Goal: Task Accomplishment & Management: Use online tool/utility

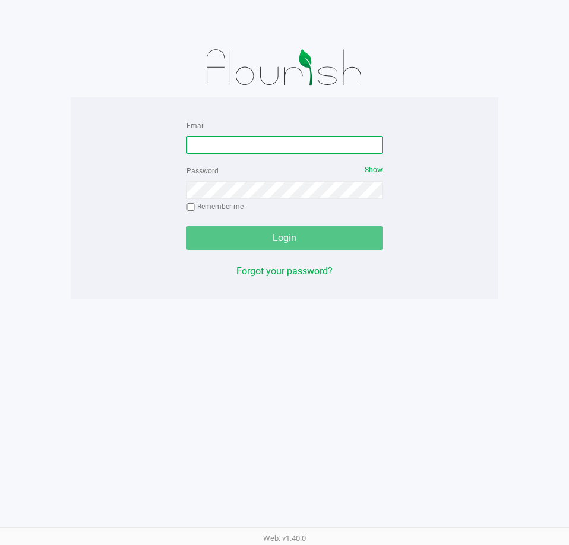
click at [274, 147] on input "Email" at bounding box center [284, 145] width 196 height 18
type input "aboscaino@Liveparallel.com"
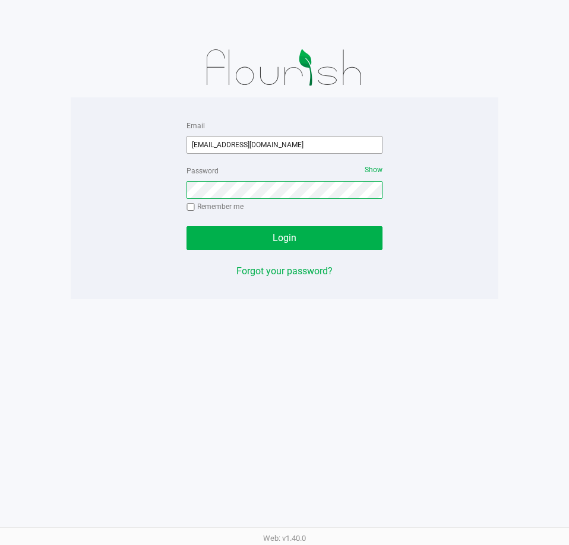
click at [186, 226] on button "Login" at bounding box center [284, 238] width 196 height 24
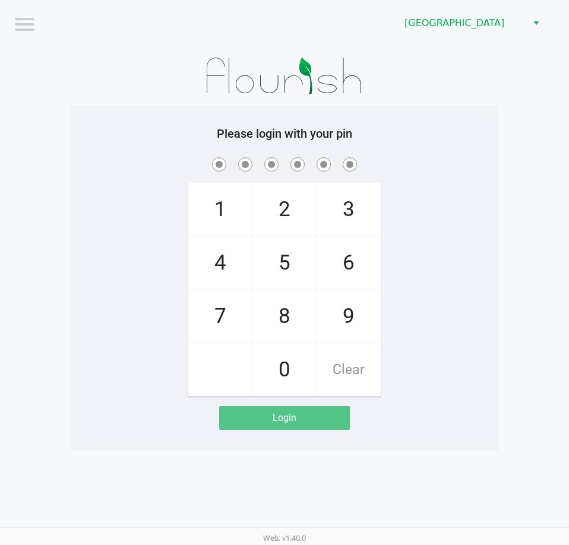
click at [533, 167] on app-pos-login-wrapper "Logout Orange Park WC Please login with your pin 1 4 7 2 5 8 0 3 6 9 Clear Login" at bounding box center [284, 225] width 569 height 451
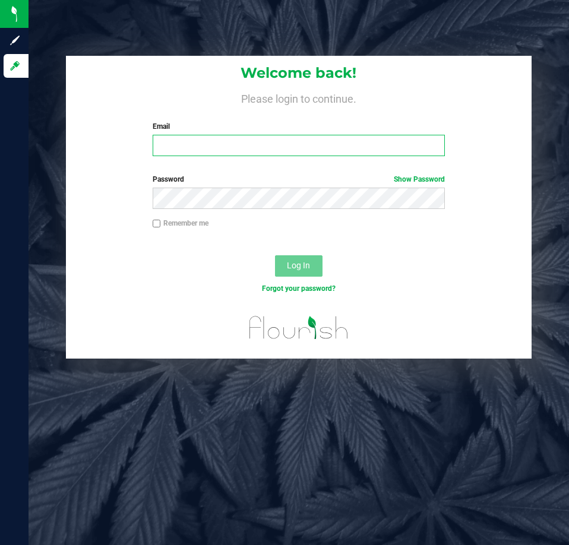
click at [296, 141] on input "Email" at bounding box center [299, 145] width 292 height 21
type input "[EMAIL_ADDRESS][DOMAIN_NAME]"
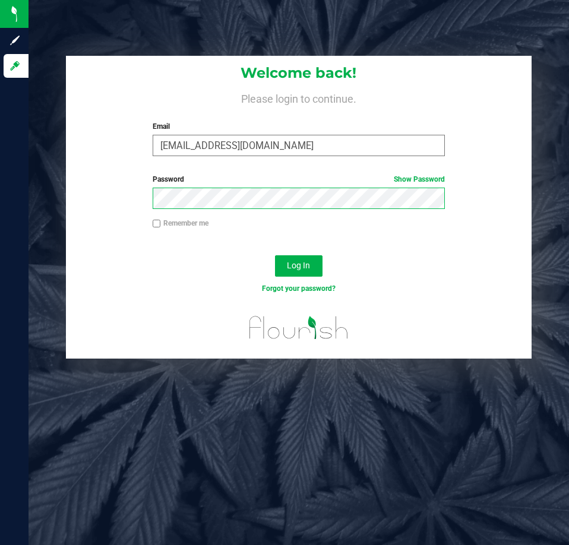
click at [275, 255] on button "Log In" at bounding box center [299, 265] width 48 height 21
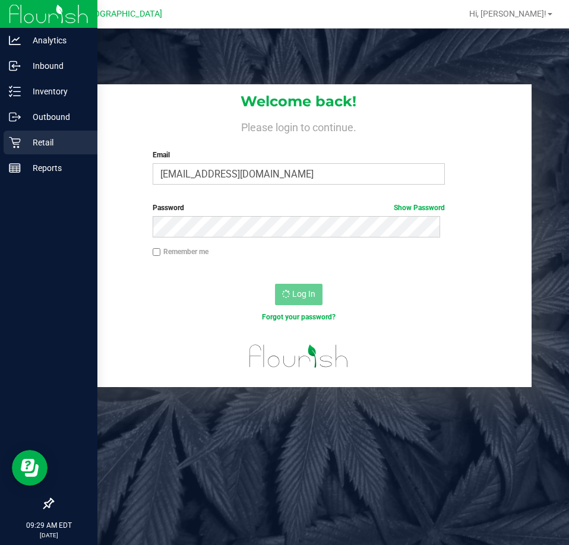
click at [21, 142] on p "Retail" at bounding box center [56, 142] width 71 height 14
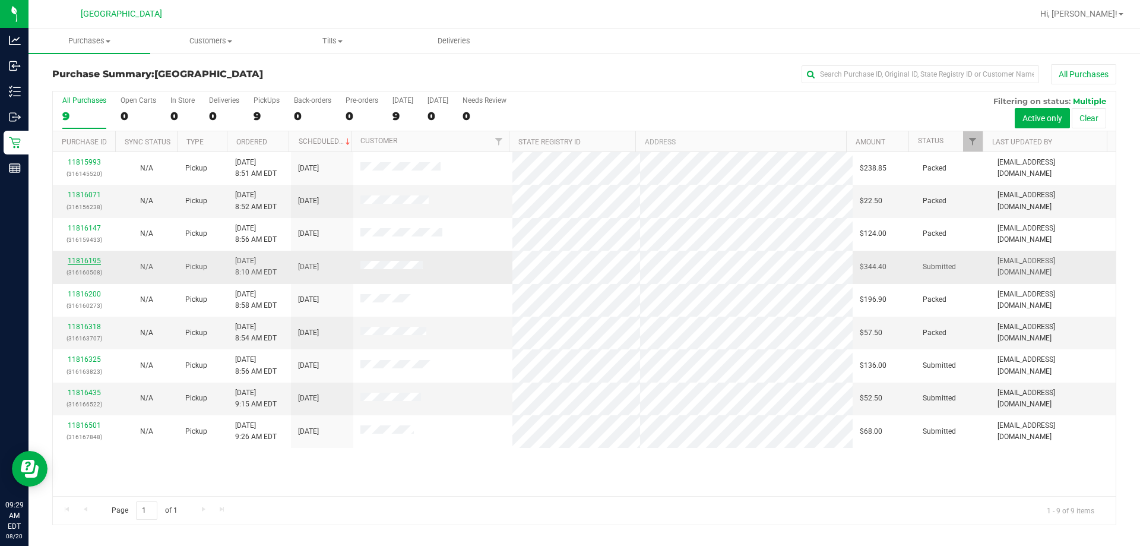
click at [93, 260] on link "11816195" at bounding box center [84, 261] width 33 height 8
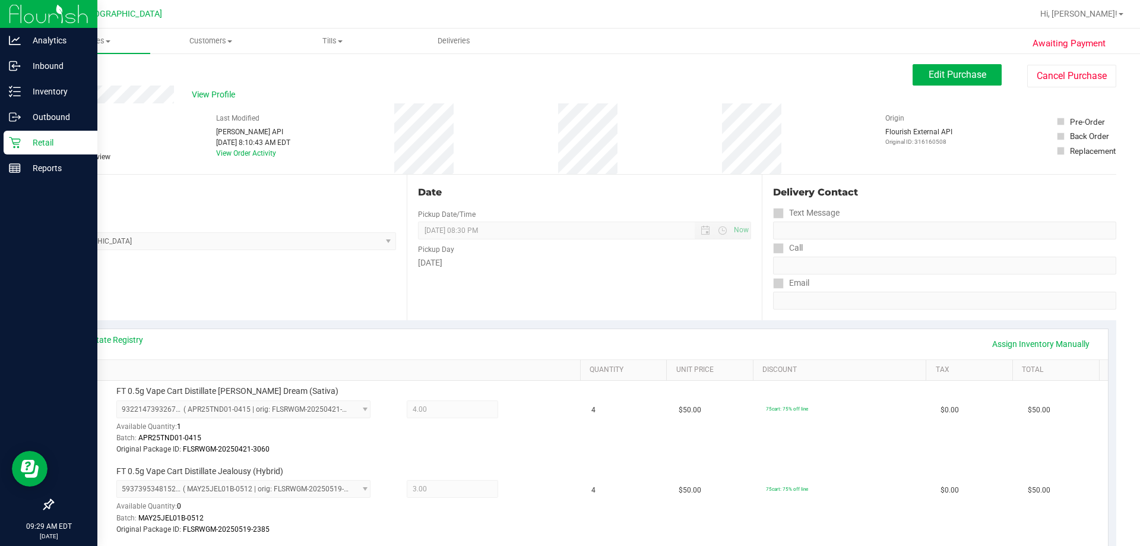
click at [47, 151] on div "Retail" at bounding box center [51, 143] width 94 height 24
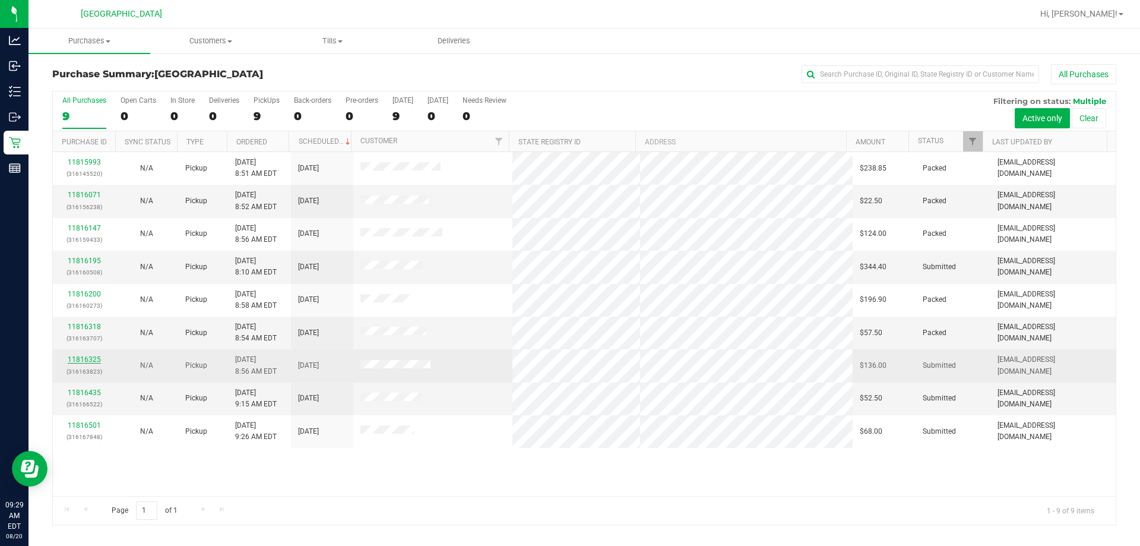
click at [77, 360] on link "11816325" at bounding box center [84, 359] width 33 height 8
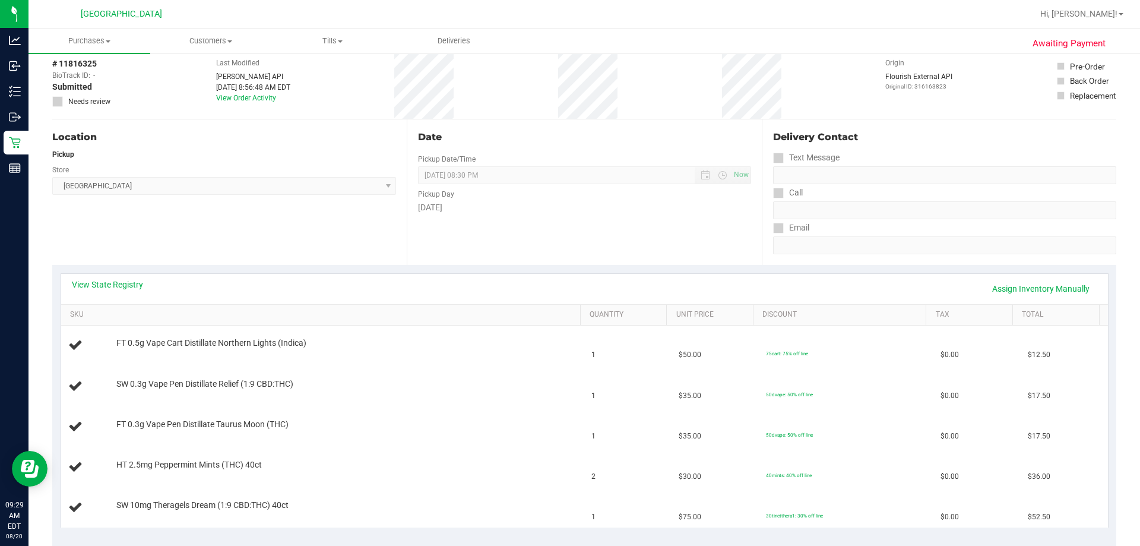
scroll to position [119, 0]
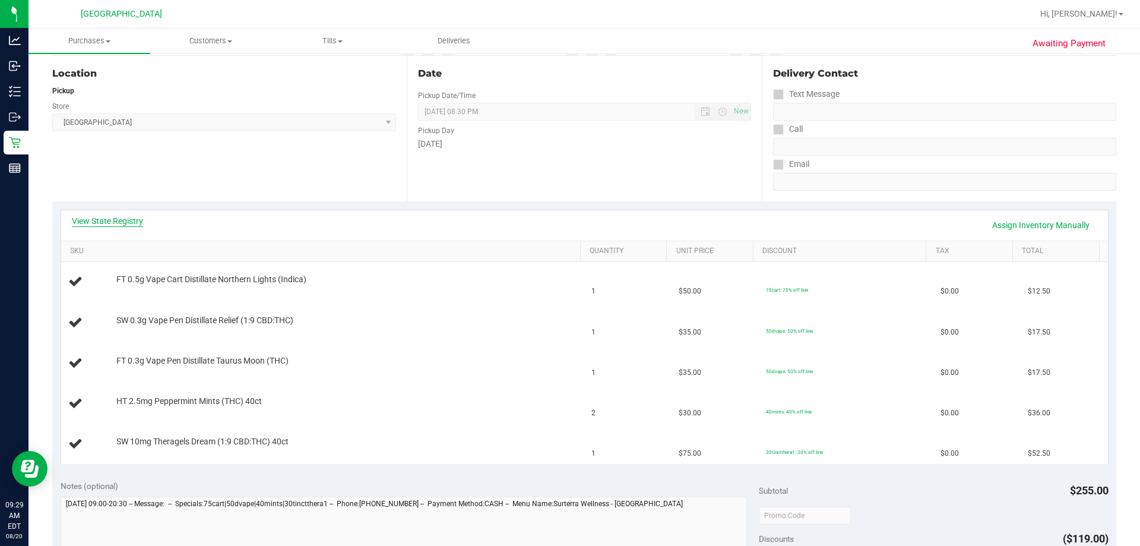
click at [107, 224] on link "View State Registry" at bounding box center [107, 221] width 71 height 12
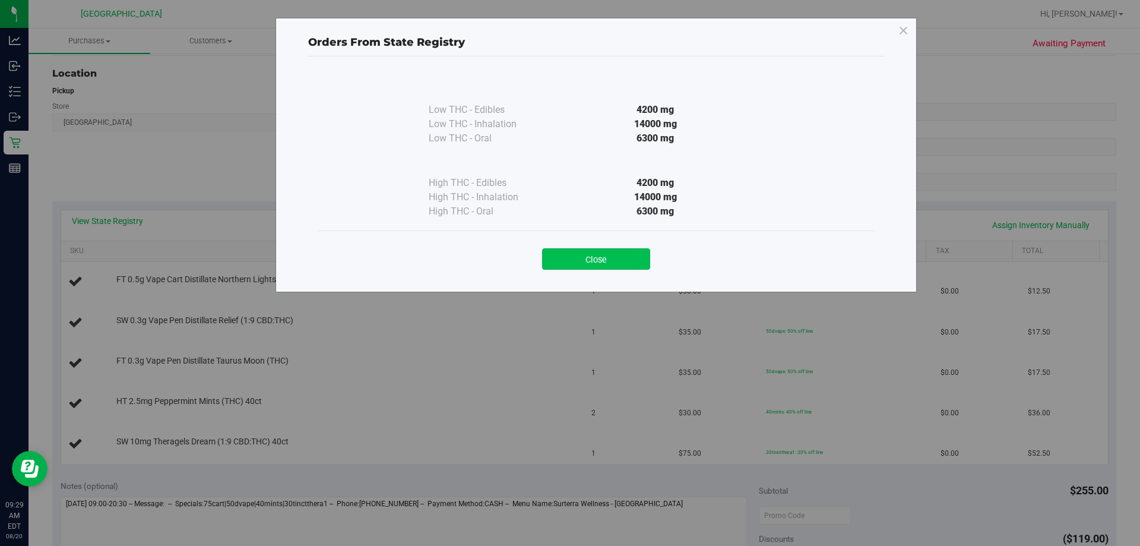
click at [565, 268] on button "Close" at bounding box center [596, 258] width 108 height 21
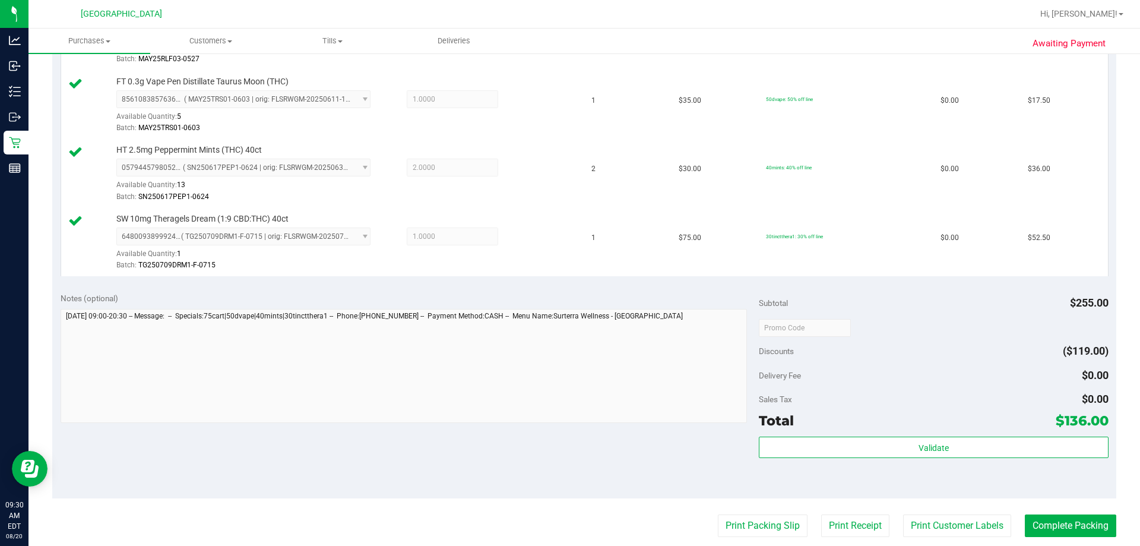
scroll to position [534, 0]
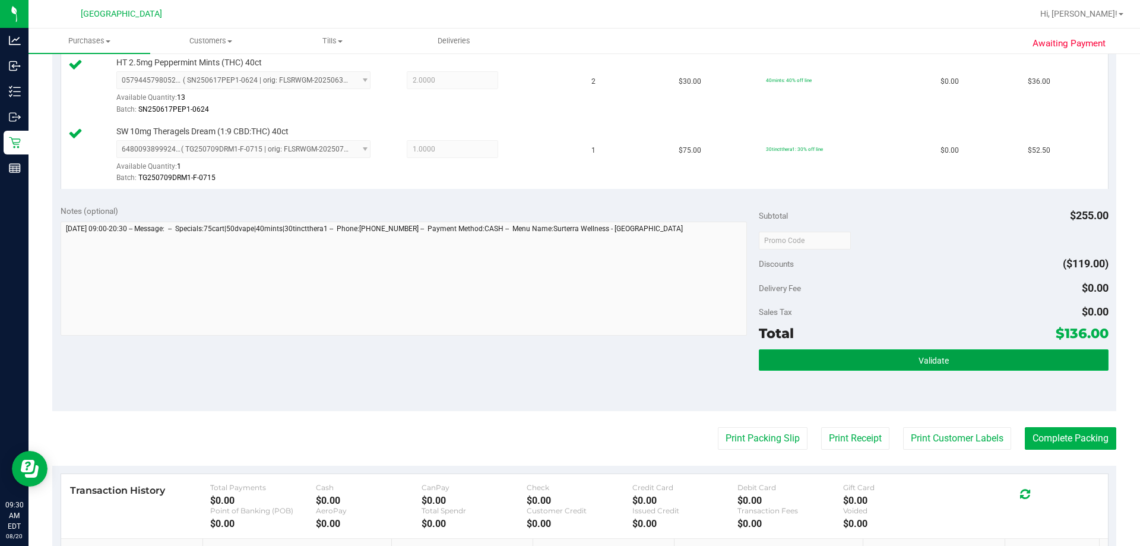
click at [568, 359] on button "Validate" at bounding box center [933, 359] width 349 height 21
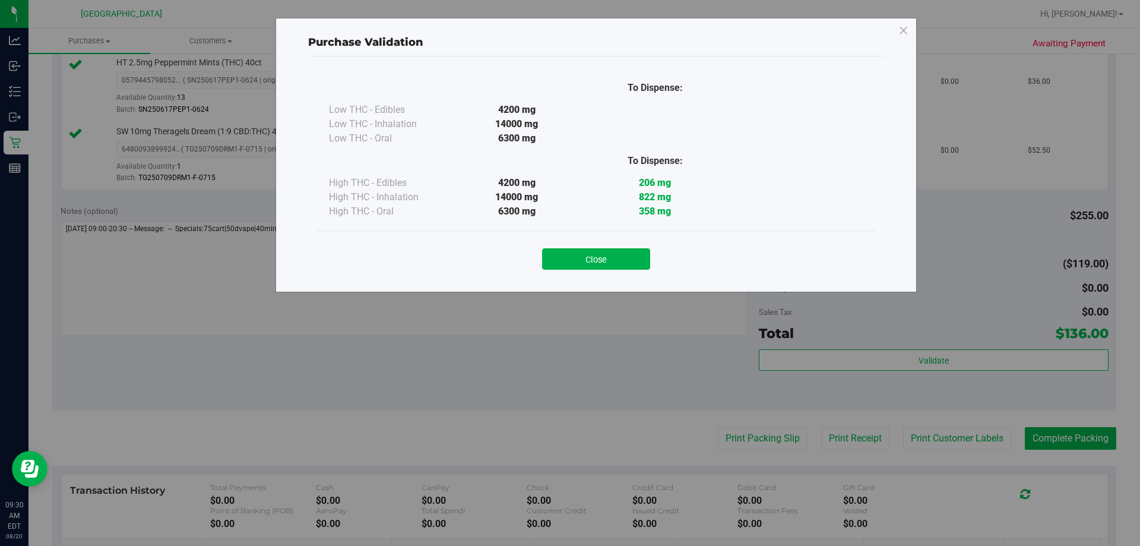
drag, startPoint x: 580, startPoint y: 253, endPoint x: 696, endPoint y: 325, distance: 137.3
click at [568, 254] on button "Close" at bounding box center [596, 258] width 108 height 21
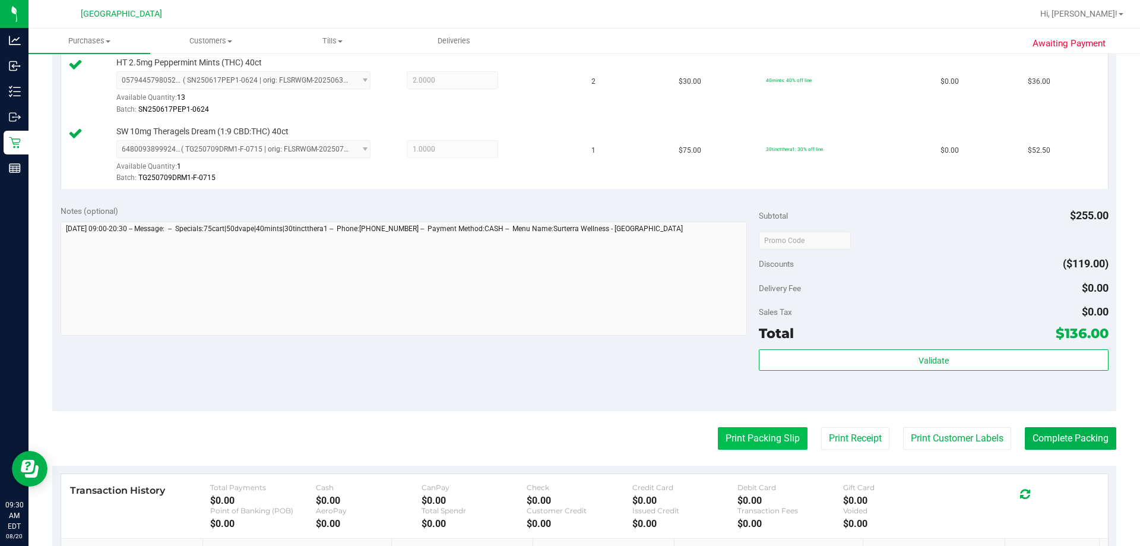
click at [568, 427] on button "Print Packing Slip" at bounding box center [763, 438] width 90 height 23
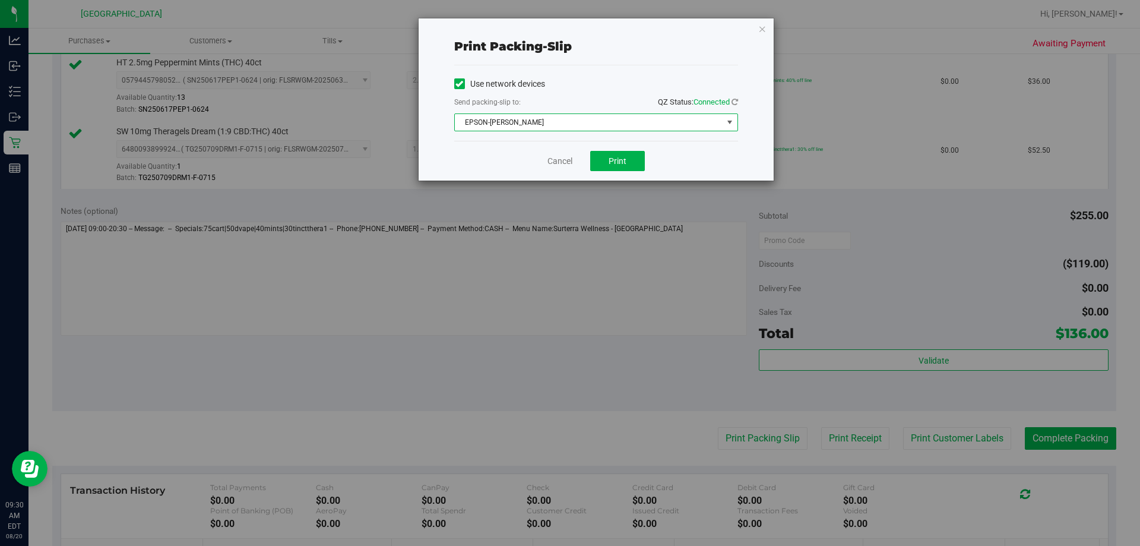
click at [568, 124] on span "EPSON-AUDREY-KITCHING" at bounding box center [589, 122] width 268 height 17
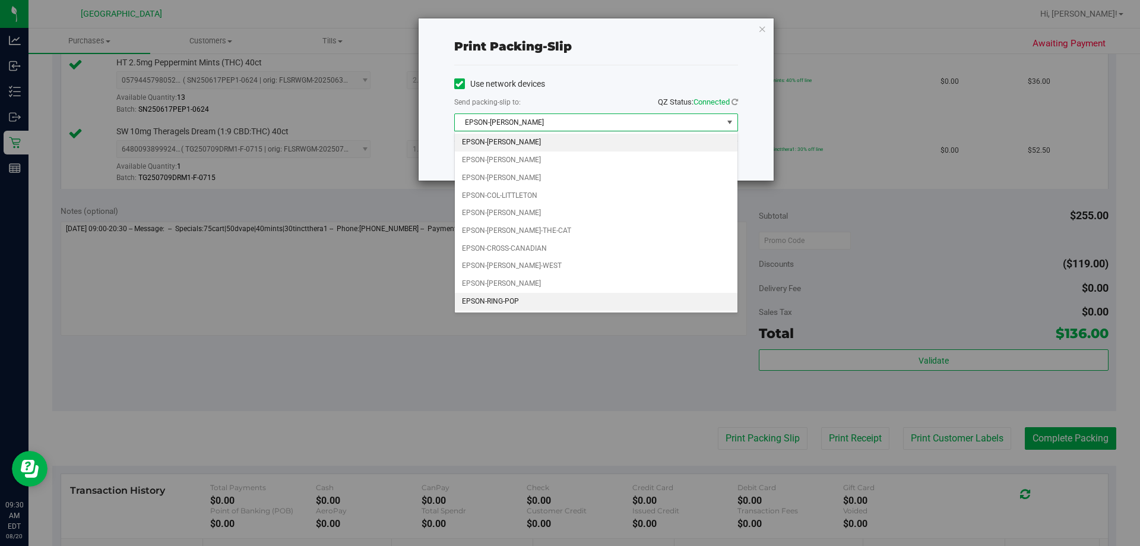
click at [528, 297] on li "EPSON-RING-POP" at bounding box center [596, 302] width 283 height 18
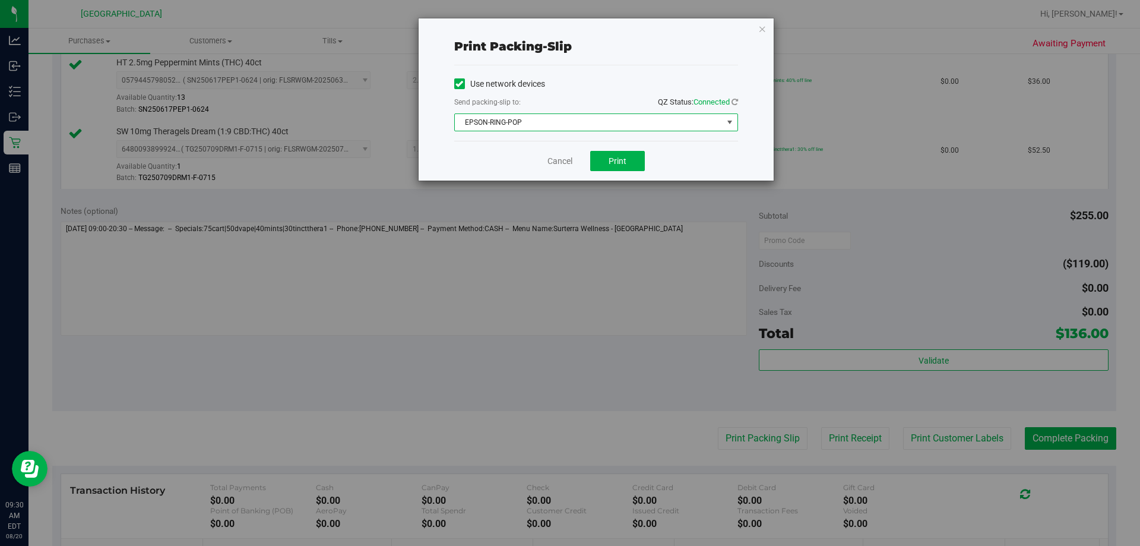
click at [568, 145] on div "Cancel Print" at bounding box center [596, 161] width 284 height 40
click at [568, 164] on span "Print" at bounding box center [618, 161] width 18 height 10
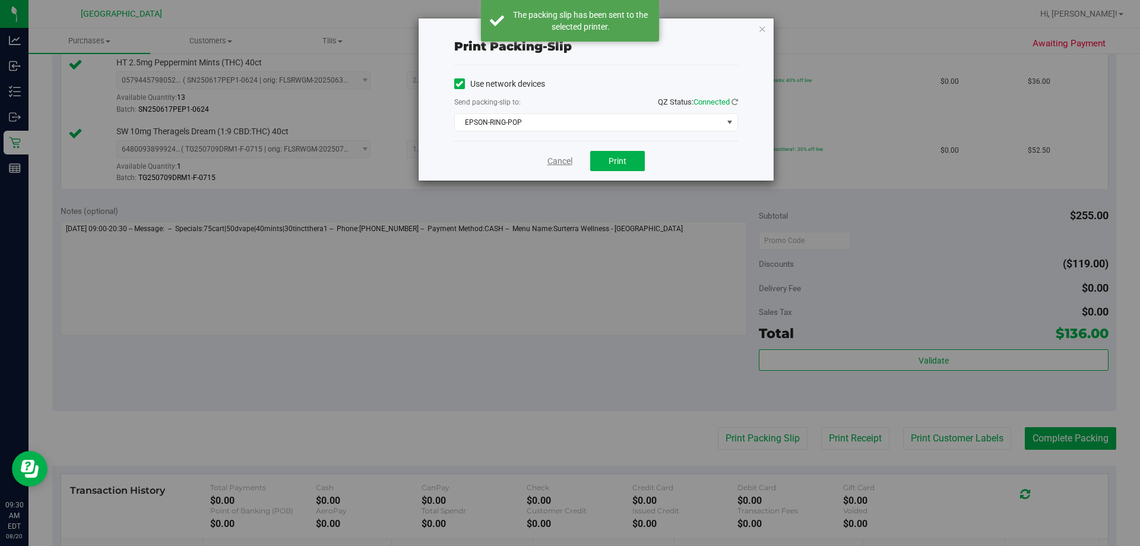
click at [566, 163] on link "Cancel" at bounding box center [559, 161] width 25 height 12
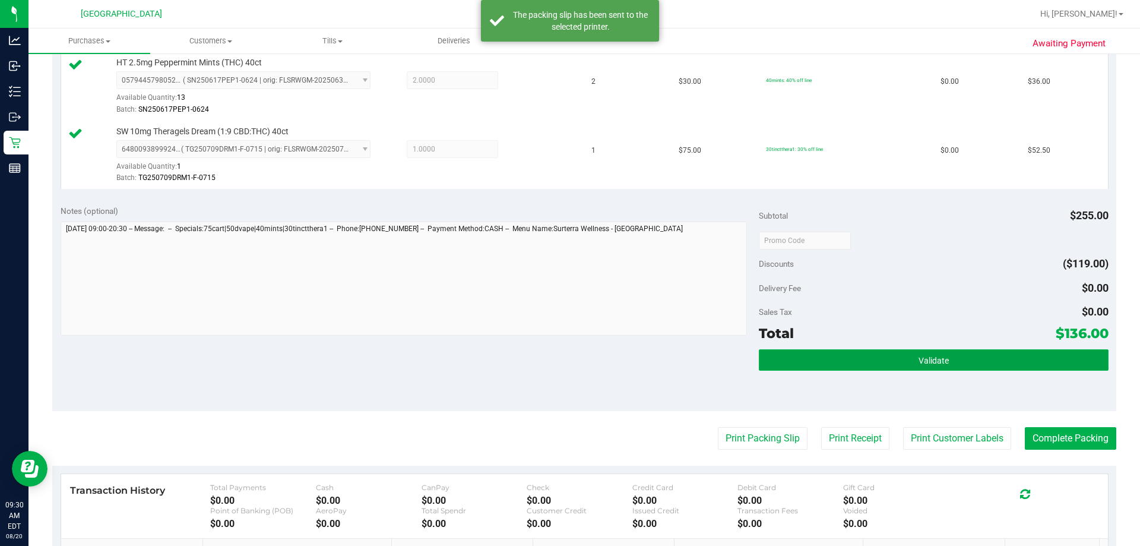
click at [568, 359] on button "Validate" at bounding box center [933, 359] width 349 height 21
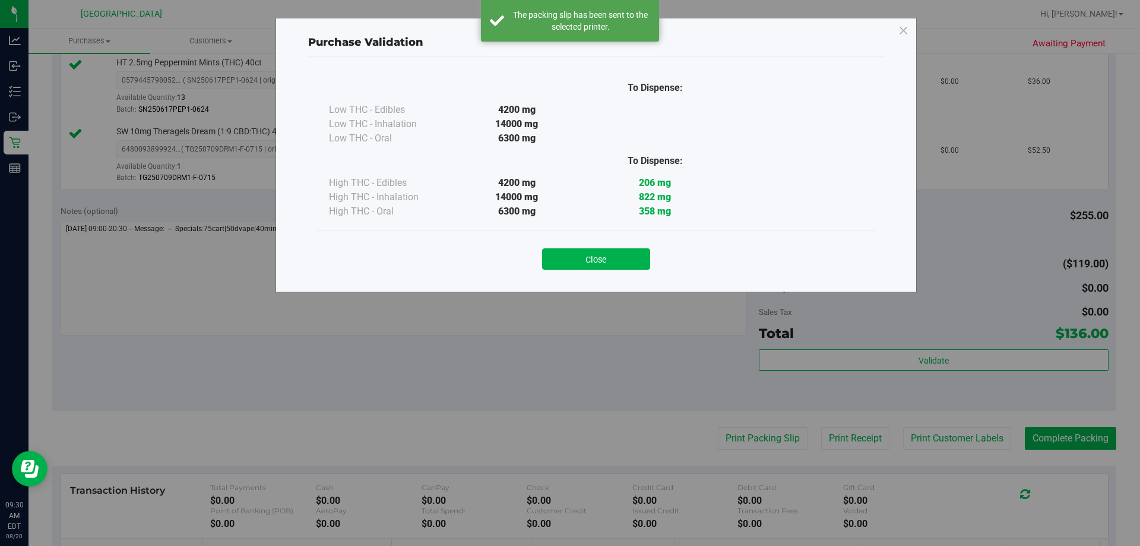
click at [568, 267] on button "Close" at bounding box center [596, 258] width 108 height 21
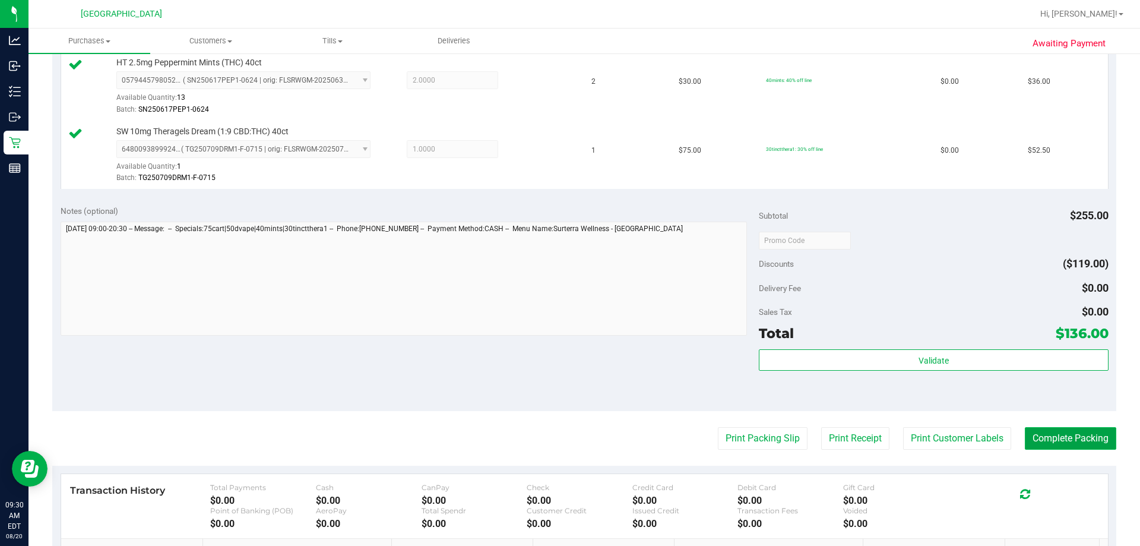
click at [568, 436] on button "Complete Packing" at bounding box center [1070, 438] width 91 height 23
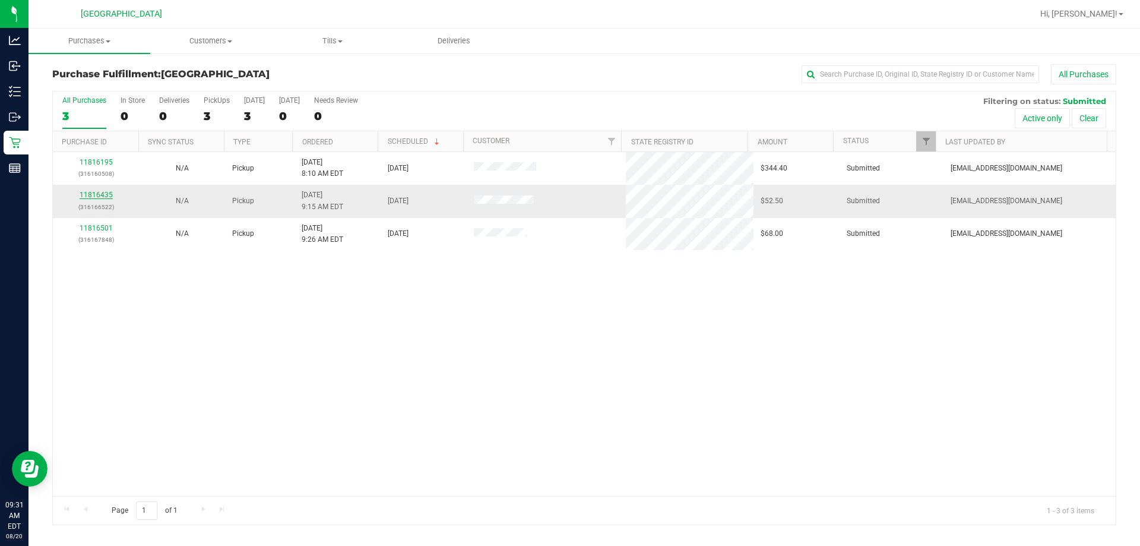
click at [103, 193] on link "11816435" at bounding box center [96, 195] width 33 height 8
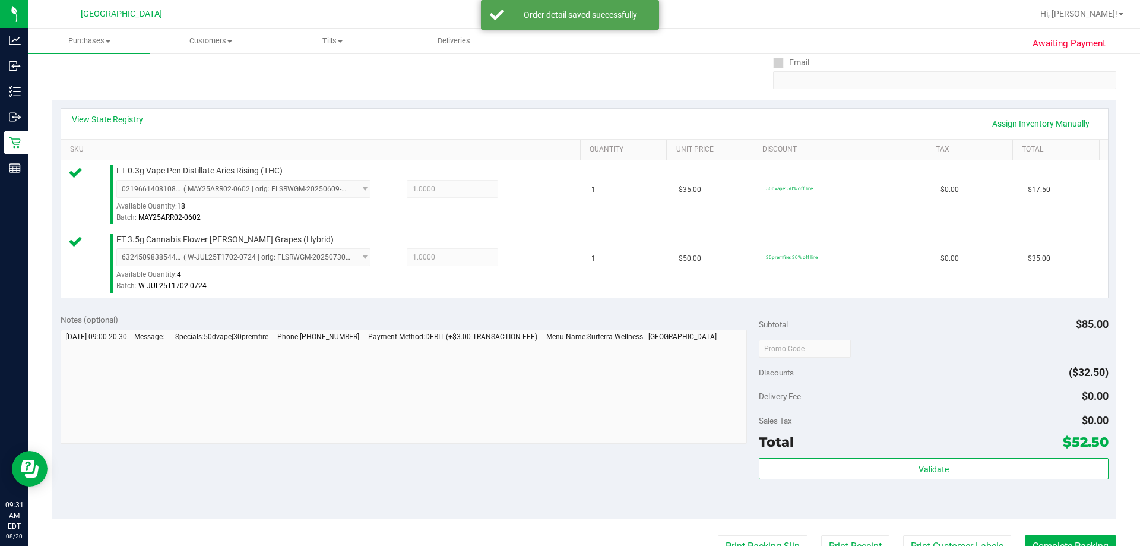
scroll to position [297, 0]
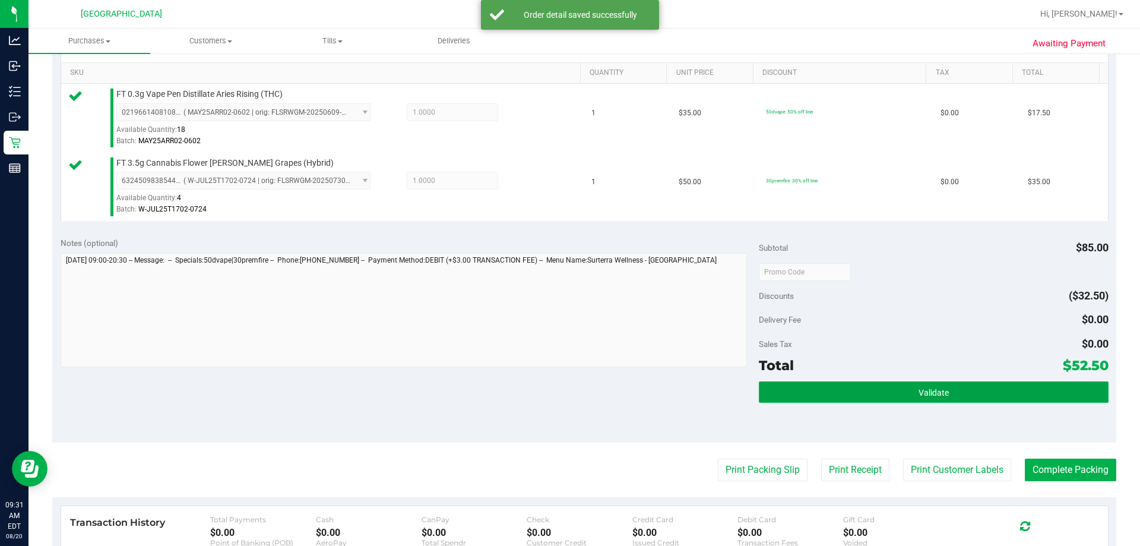
click at [568, 385] on button "Validate" at bounding box center [933, 391] width 349 height 21
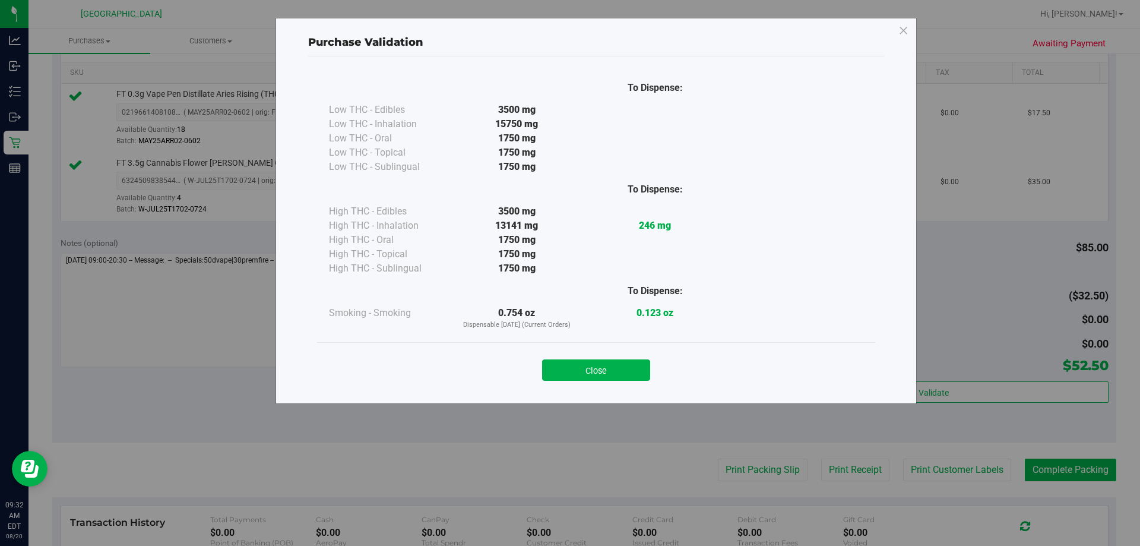
drag, startPoint x: 561, startPoint y: 371, endPoint x: 678, endPoint y: 428, distance: 130.1
click at [564, 371] on button "Close" at bounding box center [596, 369] width 108 height 21
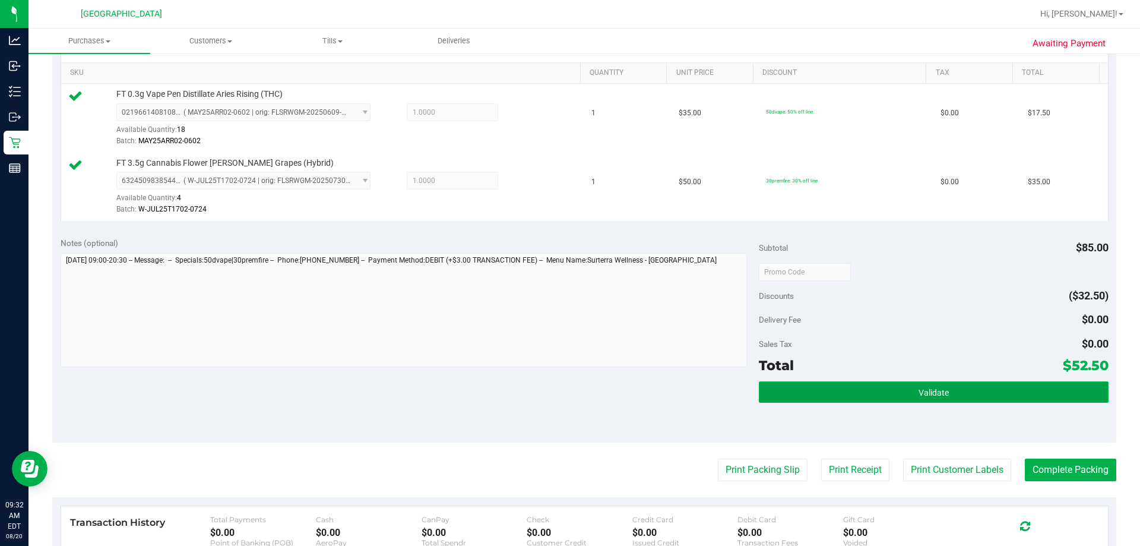
click at [568, 388] on button "Validate" at bounding box center [933, 391] width 349 height 21
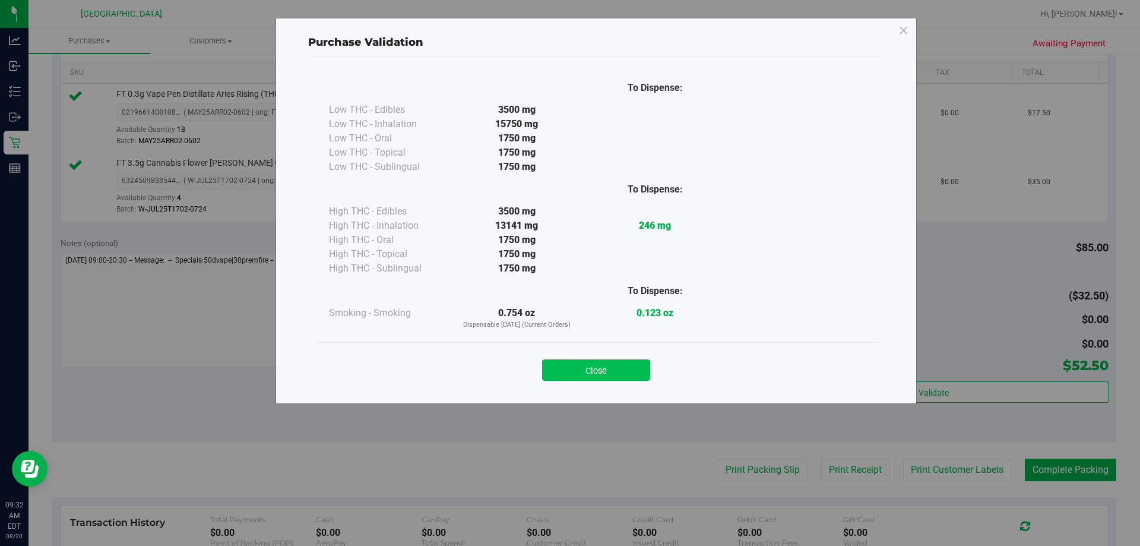
click at [568, 369] on button "Close" at bounding box center [596, 369] width 108 height 21
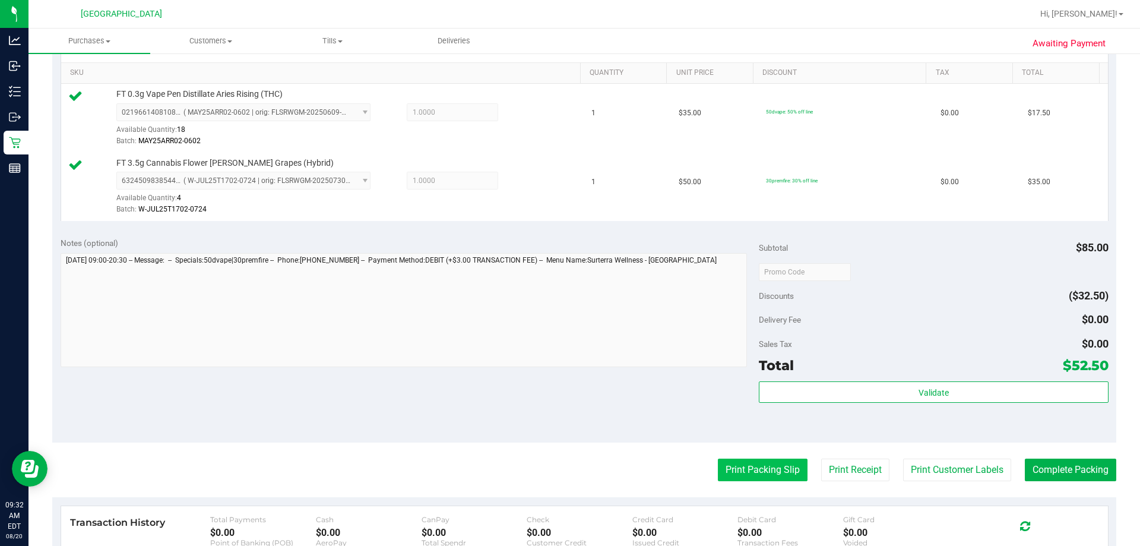
click at [568, 473] on button "Print Packing Slip" at bounding box center [763, 469] width 90 height 23
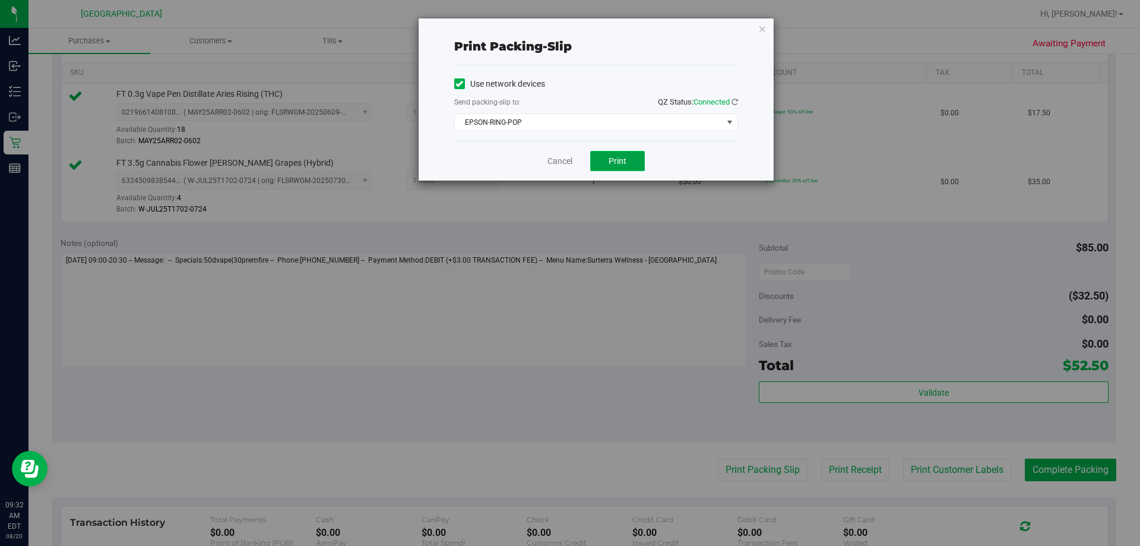
click at [568, 156] on button "Print" at bounding box center [617, 161] width 55 height 20
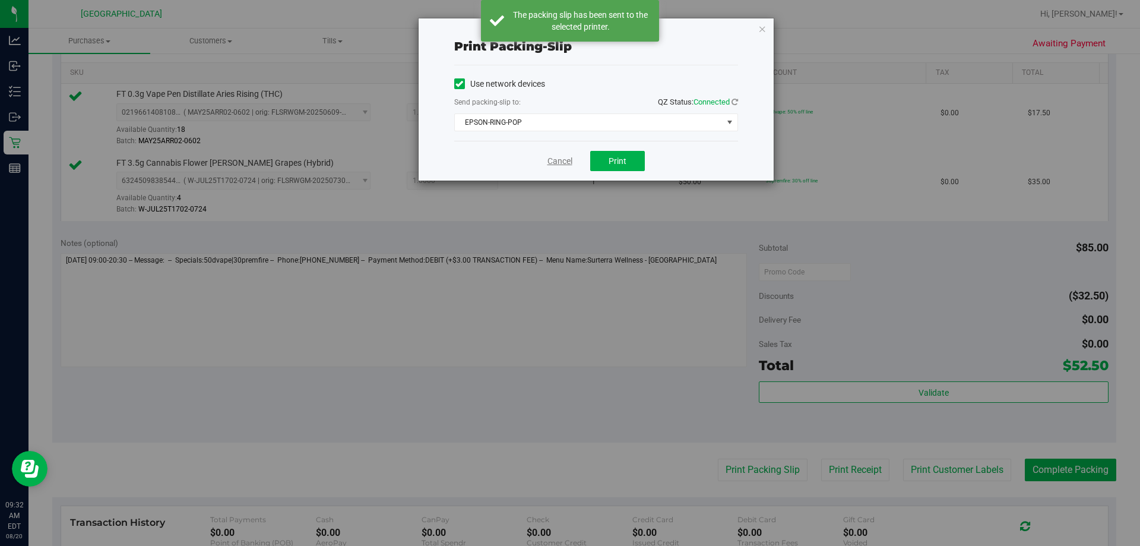
click at [557, 159] on link "Cancel" at bounding box center [559, 161] width 25 height 12
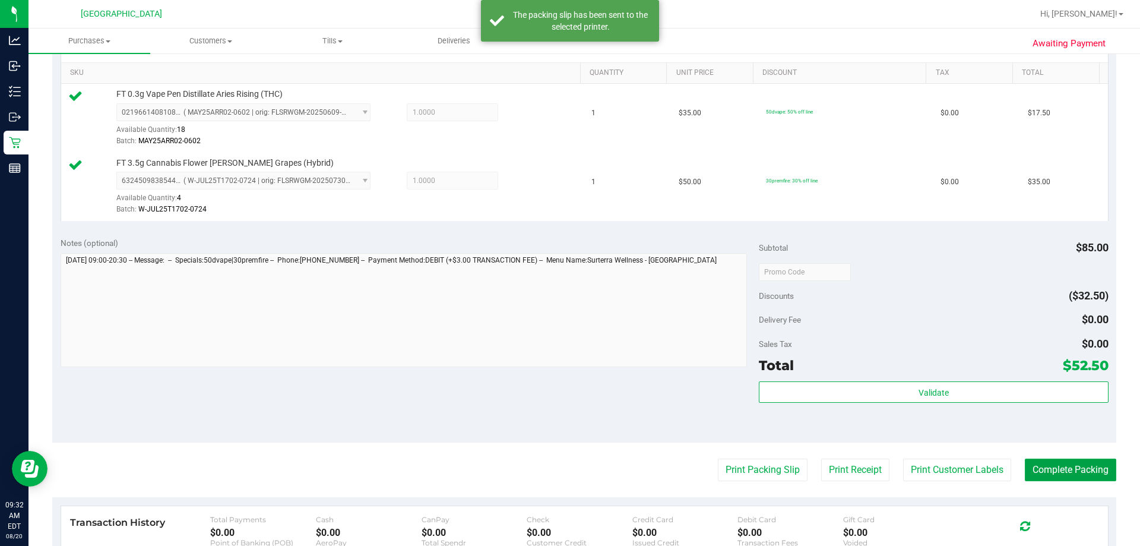
drag, startPoint x: 1047, startPoint y: 479, endPoint x: 1058, endPoint y: 487, distance: 13.5
click at [568, 479] on button "Complete Packing" at bounding box center [1070, 469] width 91 height 23
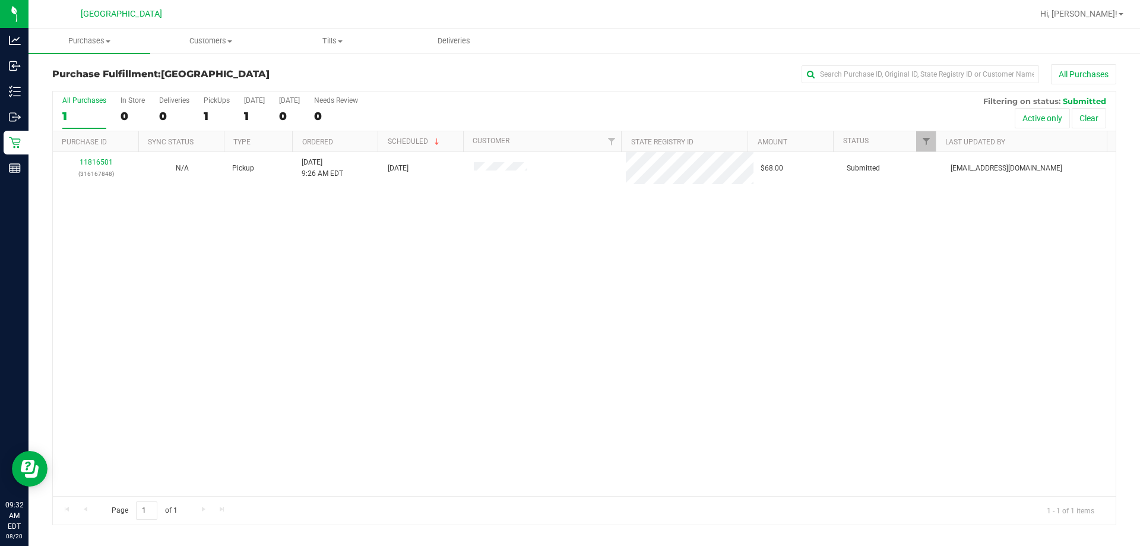
click at [125, 151] on th "Purchase ID" at bounding box center [96, 141] width 86 height 21
click at [102, 167] on div "11816501 (316167848)" at bounding box center [96, 168] width 72 height 23
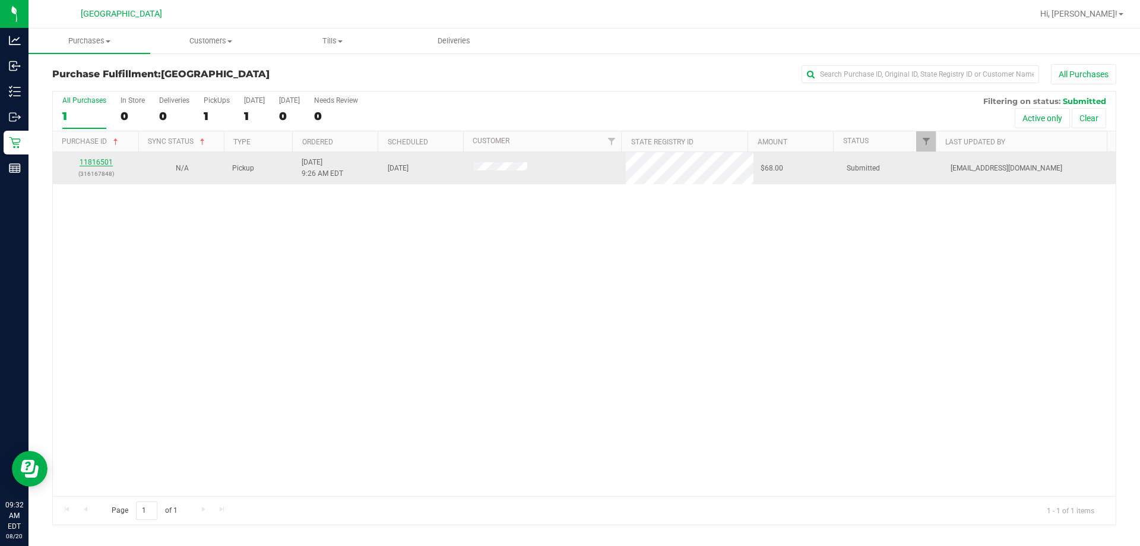
click at [105, 162] on link "11816501" at bounding box center [96, 162] width 33 height 8
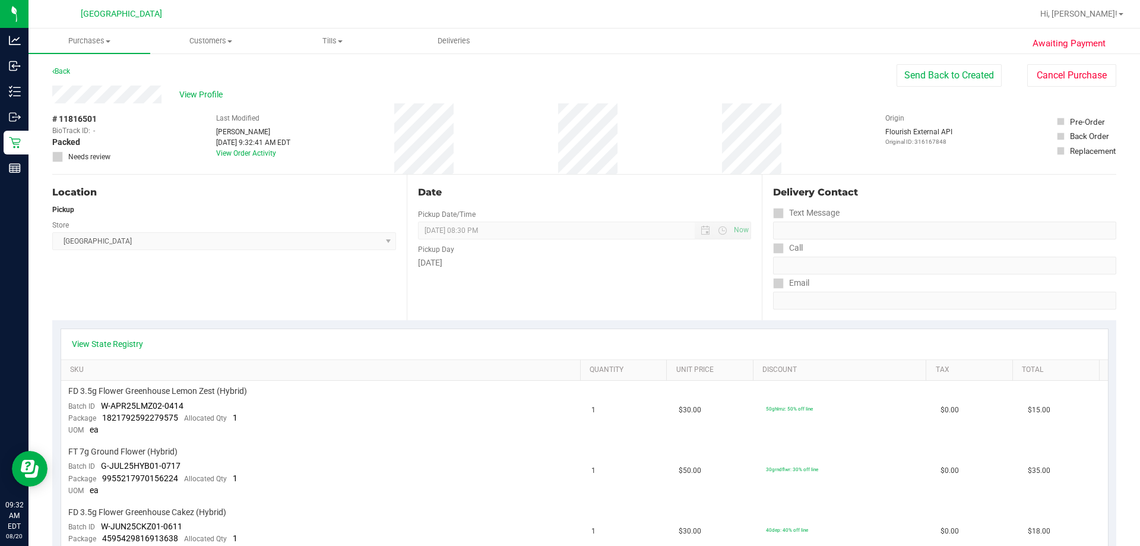
click at [400, 329] on div "View State Registry" at bounding box center [584, 344] width 1047 height 30
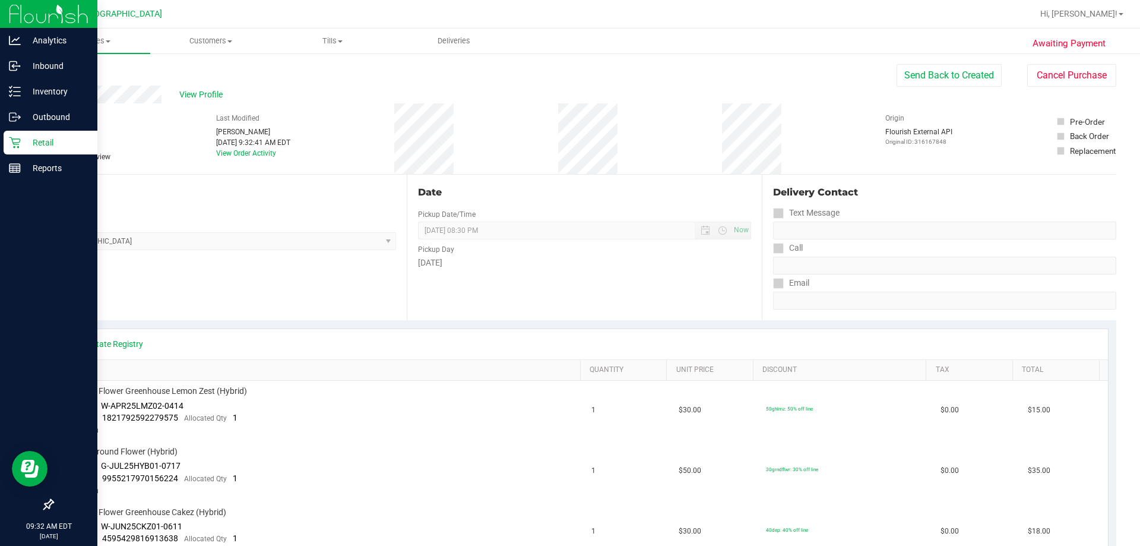
click at [33, 154] on div "Retail" at bounding box center [51, 143] width 94 height 24
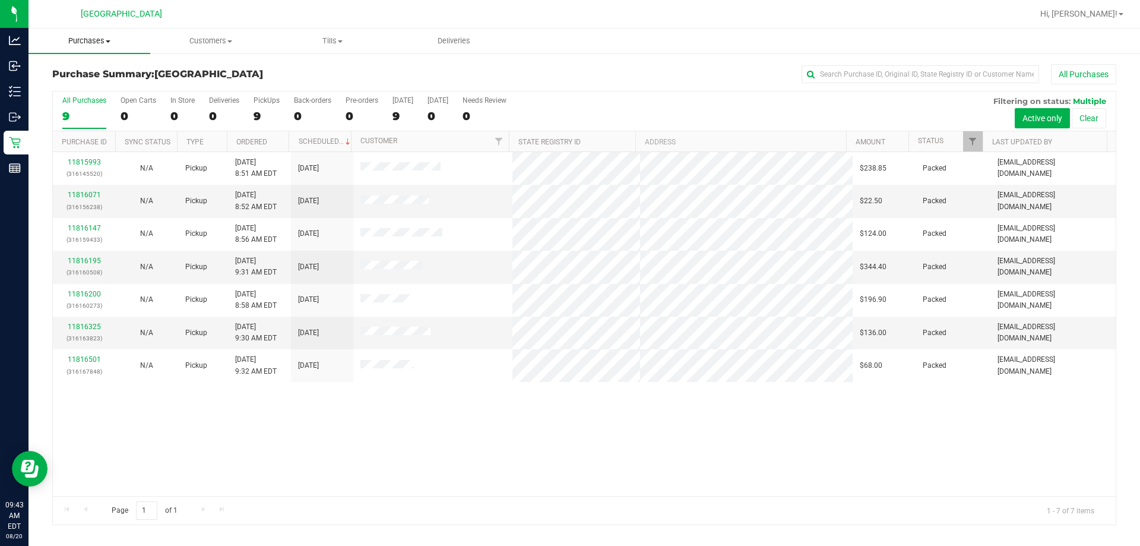
click at [87, 40] on span "Purchases" at bounding box center [90, 41] width 122 height 11
click at [71, 100] on span "All purchases" at bounding box center [71, 100] width 84 height 10
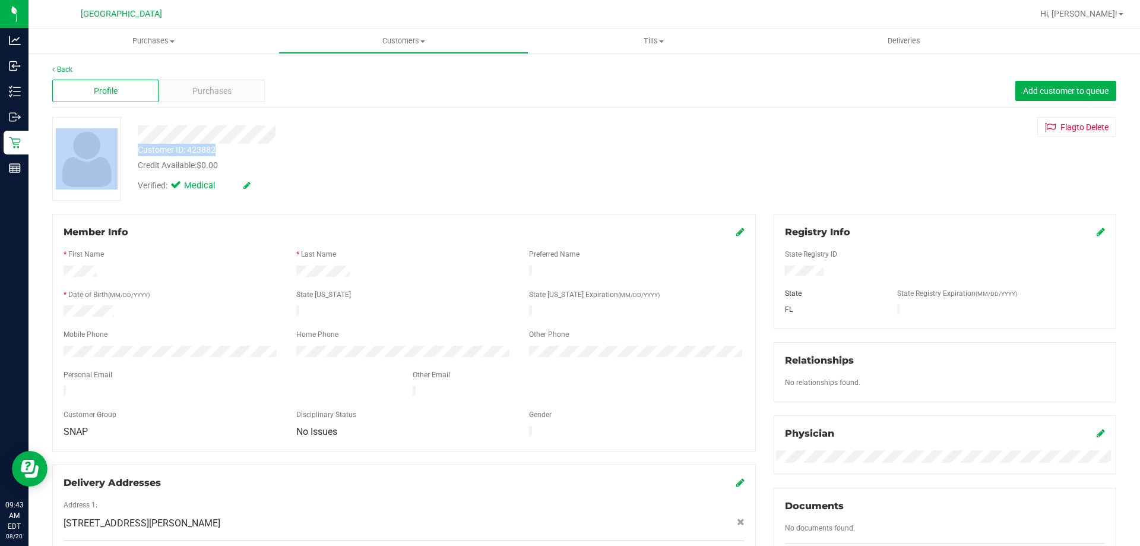
drag, startPoint x: 219, startPoint y: 146, endPoint x: 113, endPoint y: 145, distance: 106.3
click at [113, 145] on div "Customer ID: 423882 Credit Available: $0.00 Verified: Medical Flag to Delete" at bounding box center [584, 159] width 1082 height 84
click at [232, 151] on div "Customer ID: 423882 Credit Available: $0.00" at bounding box center [399, 158] width 541 height 28
drag, startPoint x: 217, startPoint y: 153, endPoint x: 137, endPoint y: 150, distance: 80.8
click at [137, 150] on div "Customer ID: 423882 Credit Available: $0.00" at bounding box center [399, 158] width 541 height 28
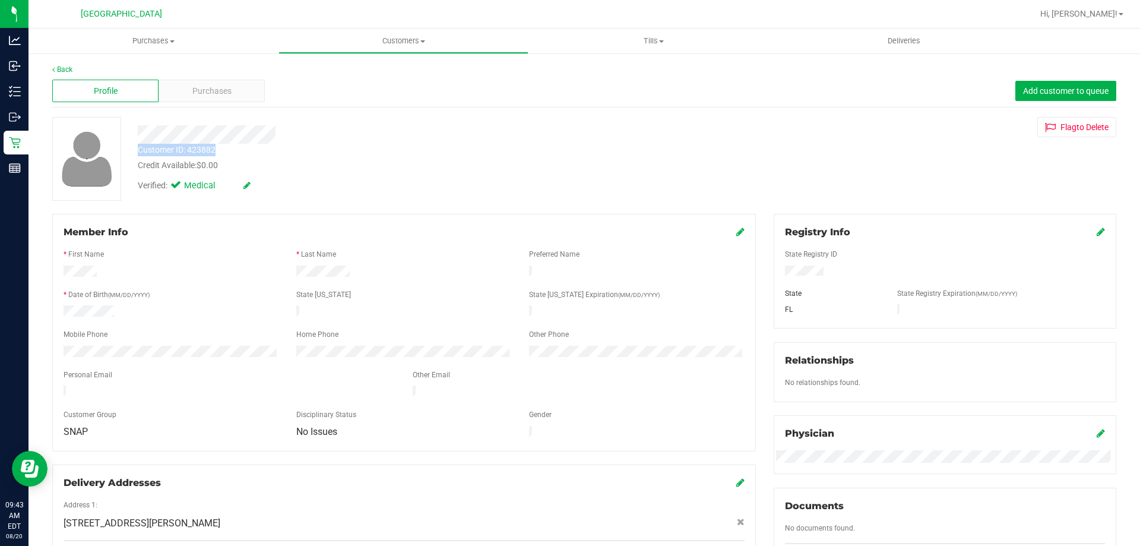
copy div "Customer ID: 423882"
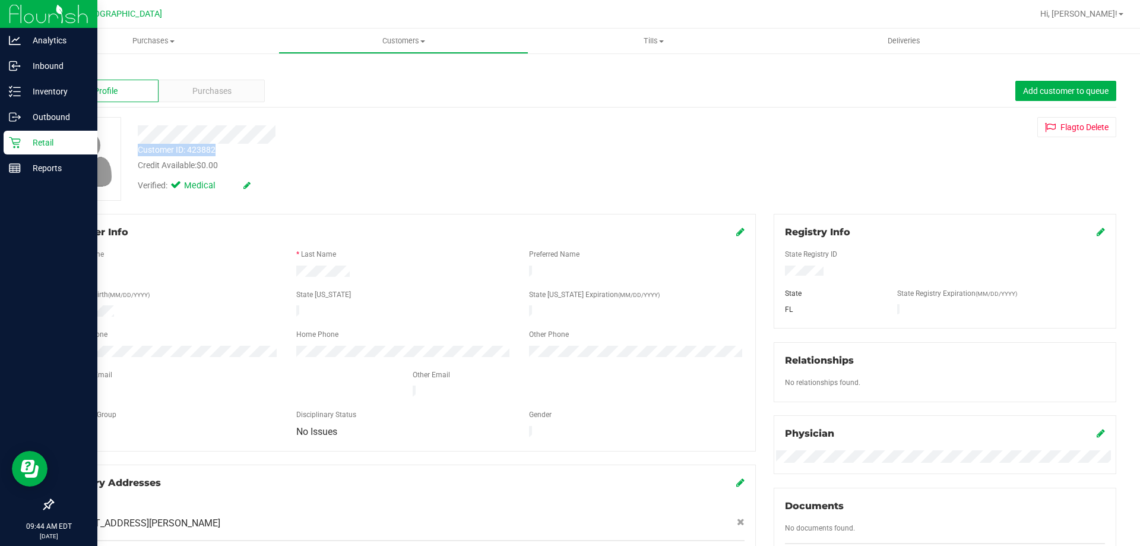
drag, startPoint x: 39, startPoint y: 138, endPoint x: 45, endPoint y: 134, distance: 6.4
click at [40, 138] on p "Retail" at bounding box center [56, 142] width 71 height 14
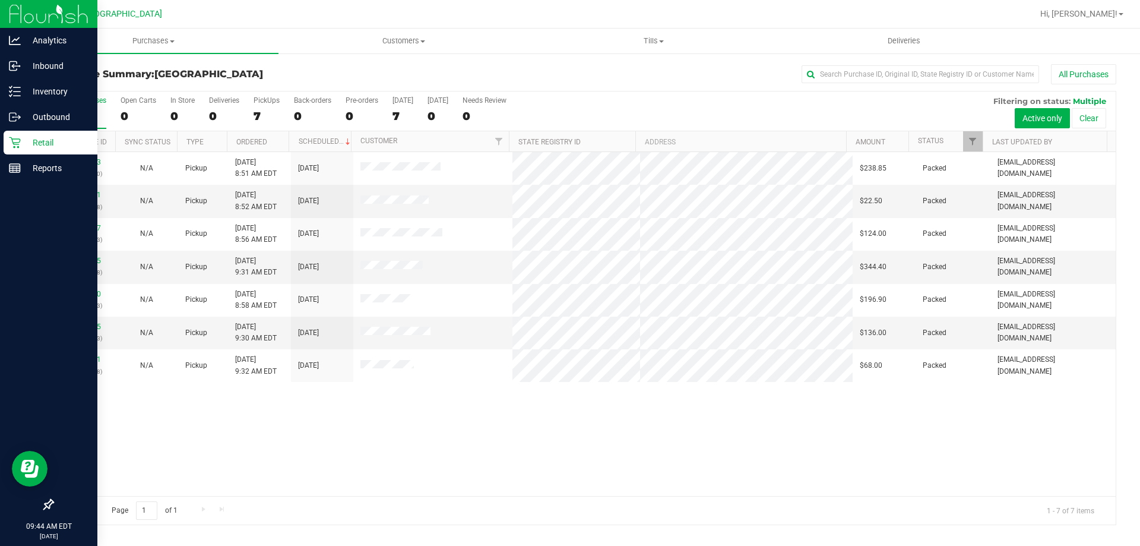
click at [17, 140] on icon at bounding box center [15, 143] width 12 height 12
click at [38, 69] on p "Inbound" at bounding box center [56, 66] width 71 height 14
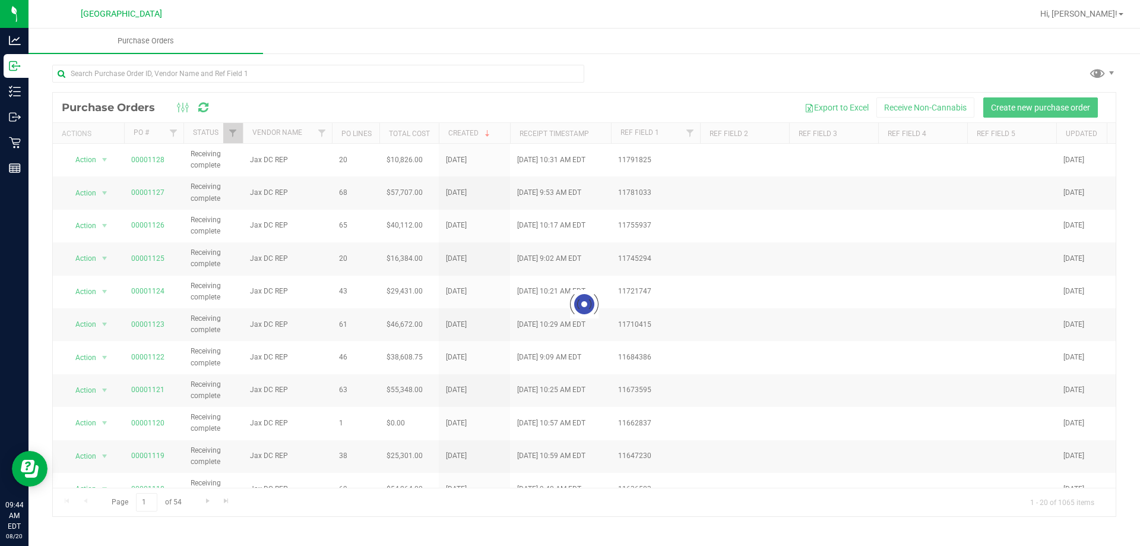
drag, startPoint x: 38, startPoint y: 69, endPoint x: 375, endPoint y: 37, distance: 338.2
click at [375, 37] on ul "Purchase Orders" at bounding box center [599, 42] width 1140 height 26
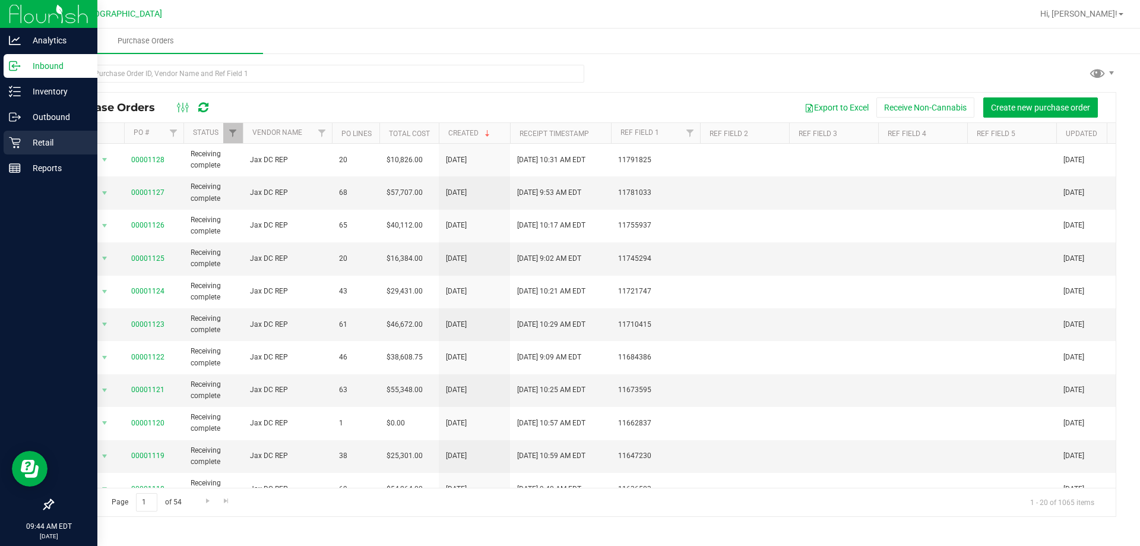
click at [18, 139] on icon at bounding box center [14, 142] width 11 height 11
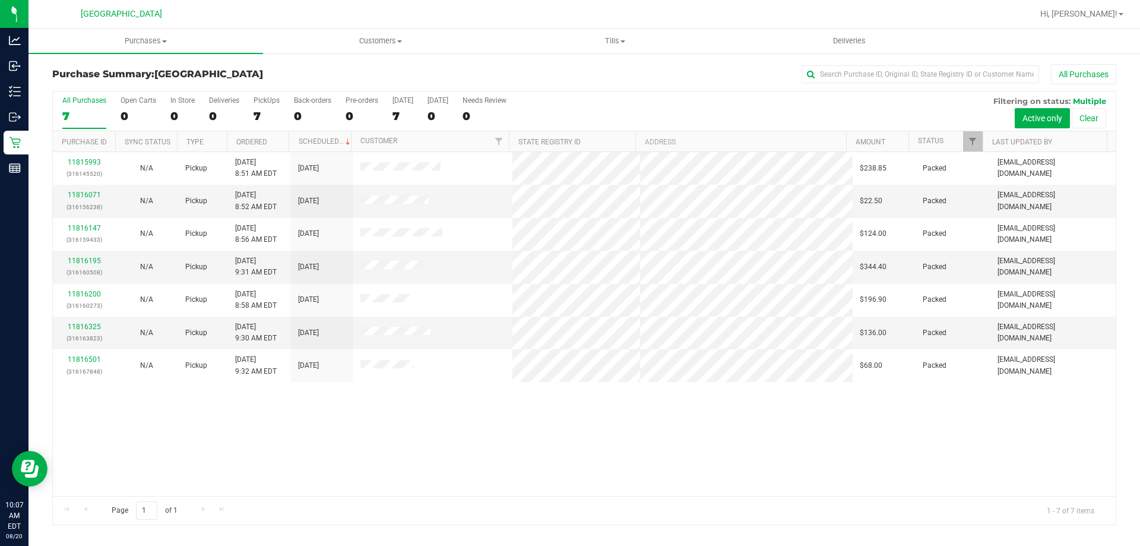
click at [284, 472] on div "11815993 (316145520) N/A Pickup 8/20/2025 8:51 AM EDT 8/20/2025 $238.85 Packed …" at bounding box center [584, 324] width 1063 height 344
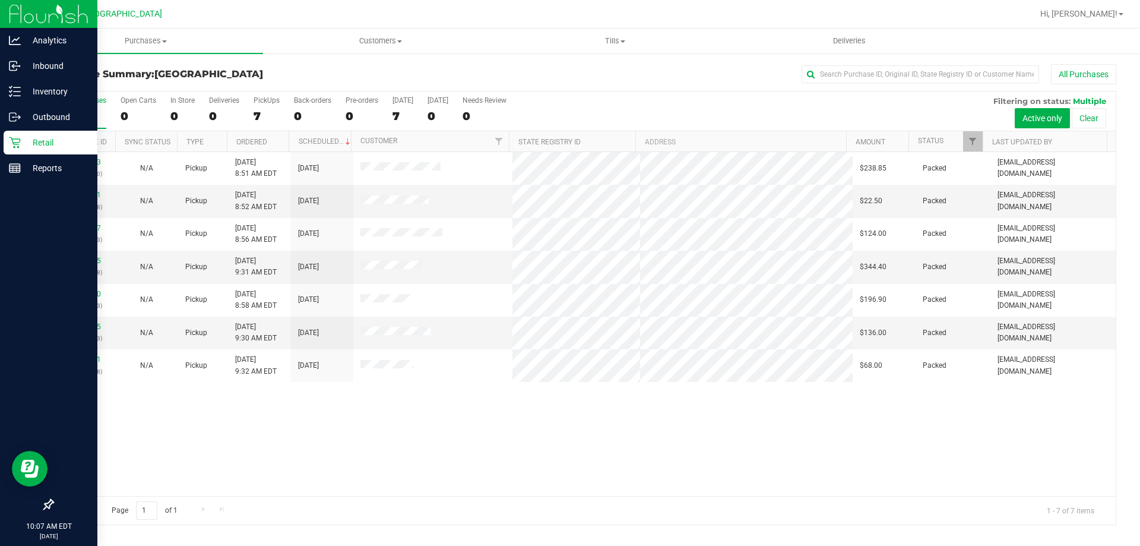
click at [29, 142] on p "Retail" at bounding box center [56, 142] width 71 height 14
